Goal: Information Seeking & Learning: Learn about a topic

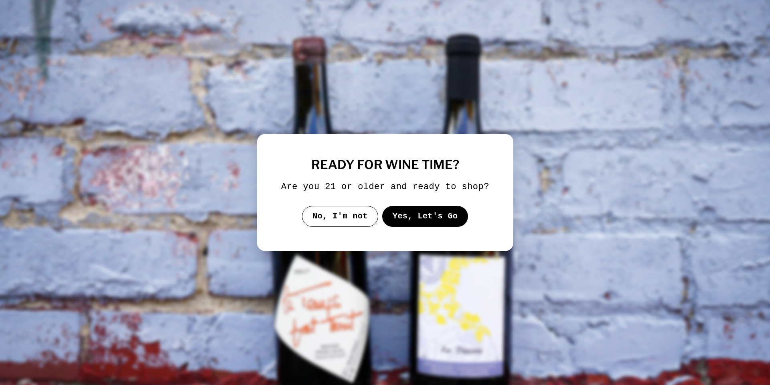
click at [422, 220] on button "Yes, Let's Go" at bounding box center [425, 216] width 86 height 21
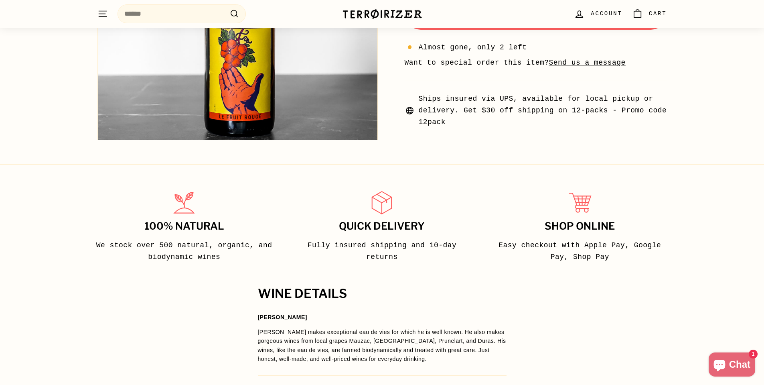
scroll to position [361, 0]
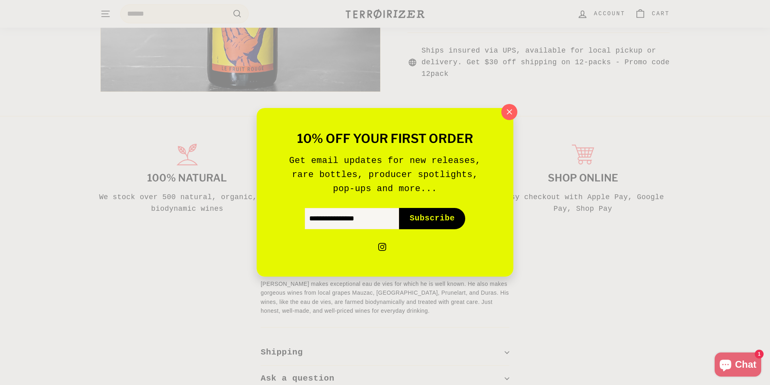
click at [506, 110] on icon "button" at bounding box center [509, 111] width 11 height 11
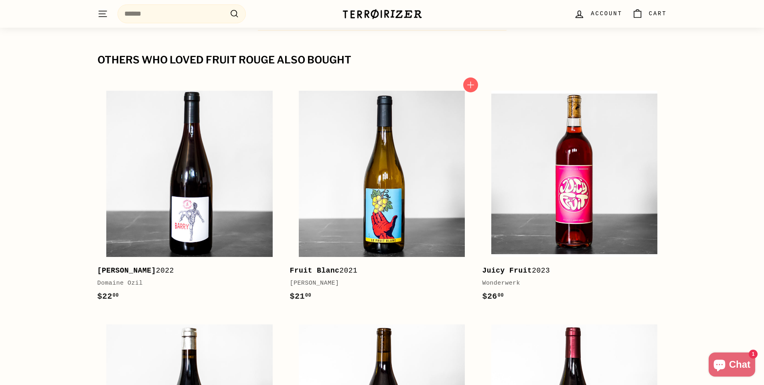
scroll to position [843, 0]
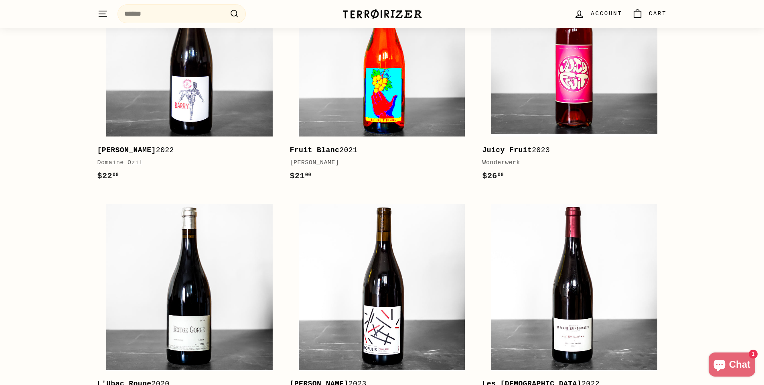
click at [416, 114] on img at bounding box center [382, 53] width 166 height 166
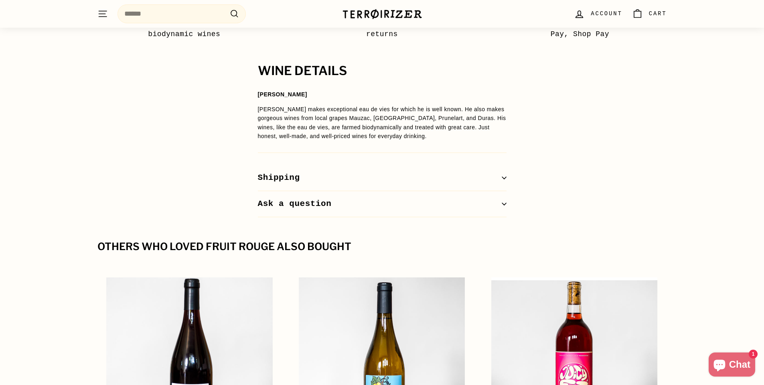
scroll to position [401, 0]
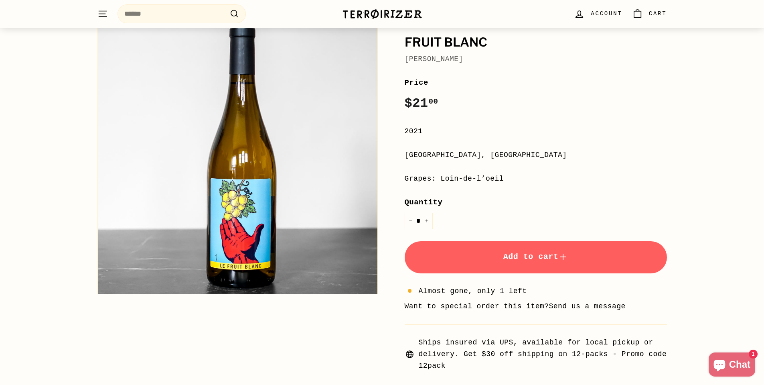
scroll to position [120, 0]
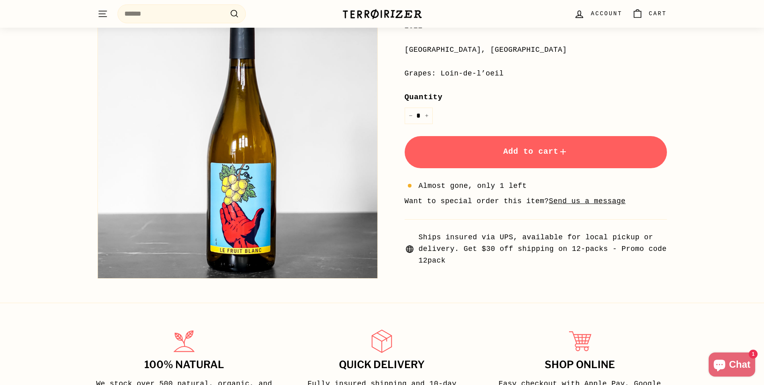
scroll to position [160, 0]
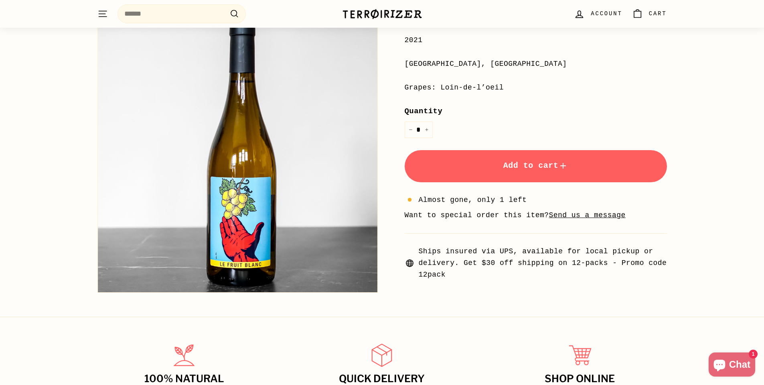
click at [732, 152] on div "Fruit Blanc Laurent Cazottes Fruit Blanc Laurent Cazottes Price Regular price $…" at bounding box center [382, 98] width 764 height 390
drag, startPoint x: 502, startPoint y: 90, endPoint x: 439, endPoint y: 90, distance: 63.0
click at [439, 90] on div "Grapes: Loin-de-l’oeil" at bounding box center [536, 88] width 262 height 12
copy div "Loin-de-l’oeil"
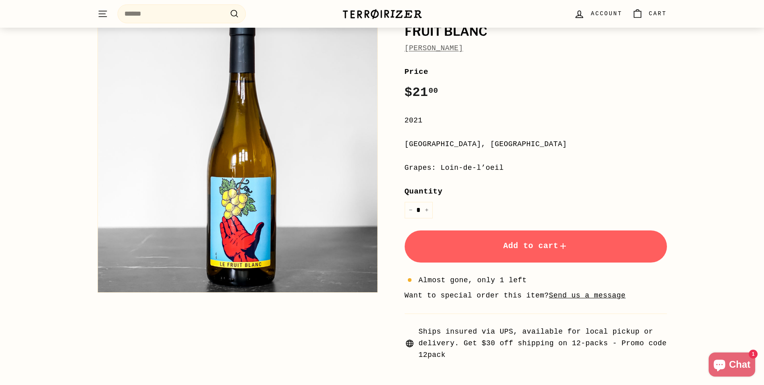
scroll to position [120, 0]
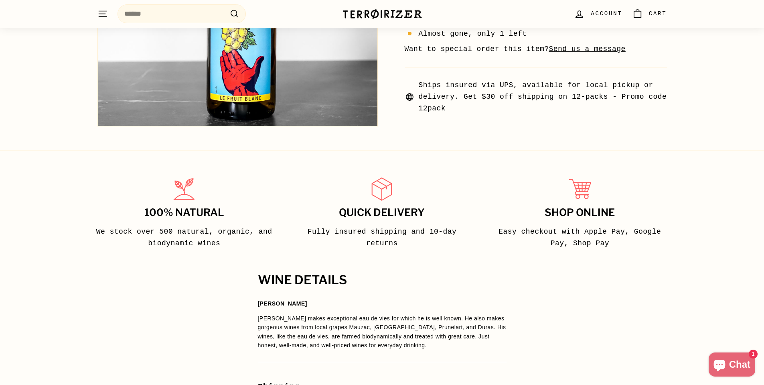
scroll to position [401, 0]
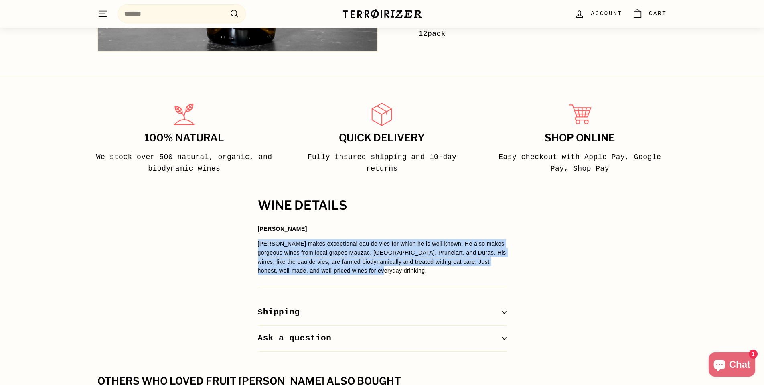
drag, startPoint x: 355, startPoint y: 270, endPoint x: 255, endPoint y: 243, distance: 103.7
click at [255, 243] on div "WINE DETAILS Laurent Cazottes Laurent makes exceptional eau de vies for which h…" at bounding box center [382, 275] width 281 height 153
copy span "[PERSON_NAME] makes exceptional eau de vies for which he is well known. He also…"
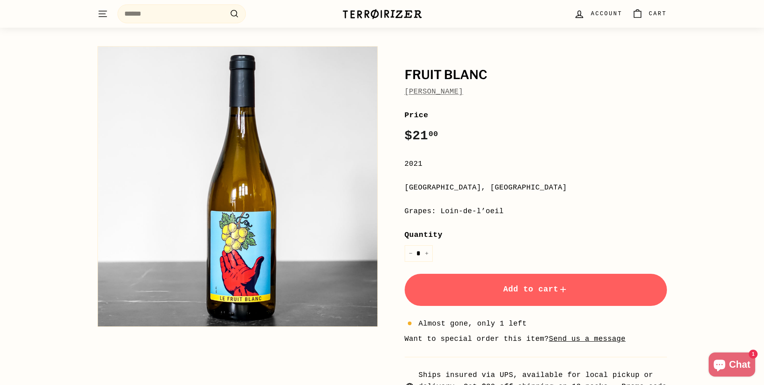
scroll to position [0, 0]
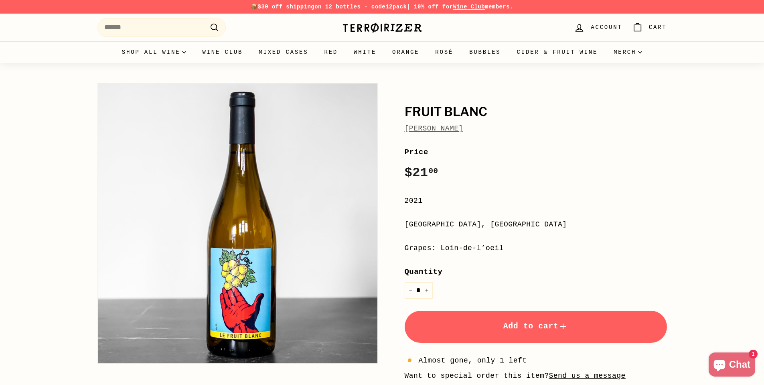
click at [463, 132] on link "[PERSON_NAME]" at bounding box center [434, 128] width 59 height 8
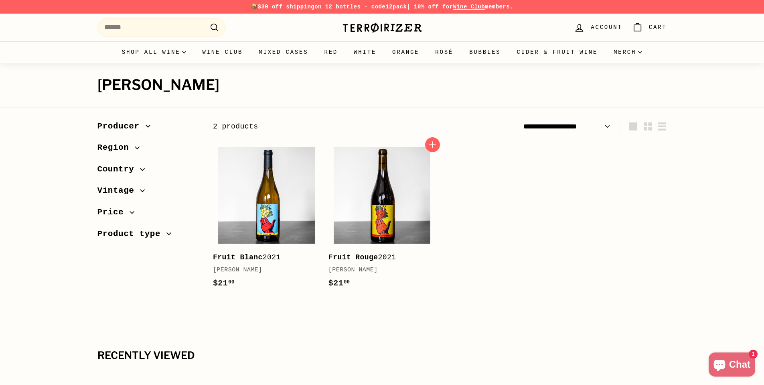
click at [386, 257] on div "Fruit Rouge 2021" at bounding box center [378, 258] width 99 height 12
click at [273, 204] on img at bounding box center [266, 195] width 97 height 97
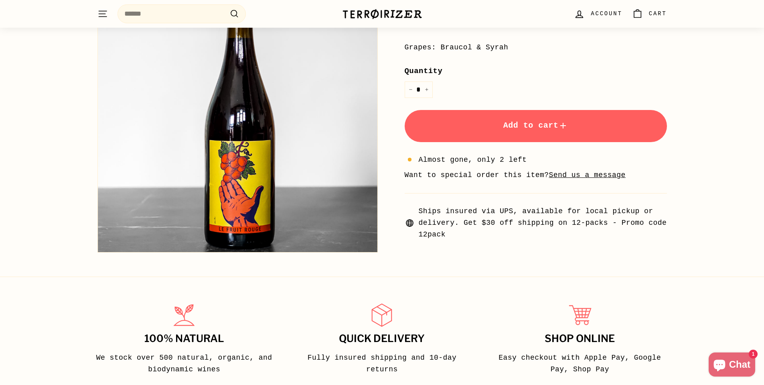
scroll to position [80, 0]
